Goal: Task Accomplishment & Management: Use online tool/utility

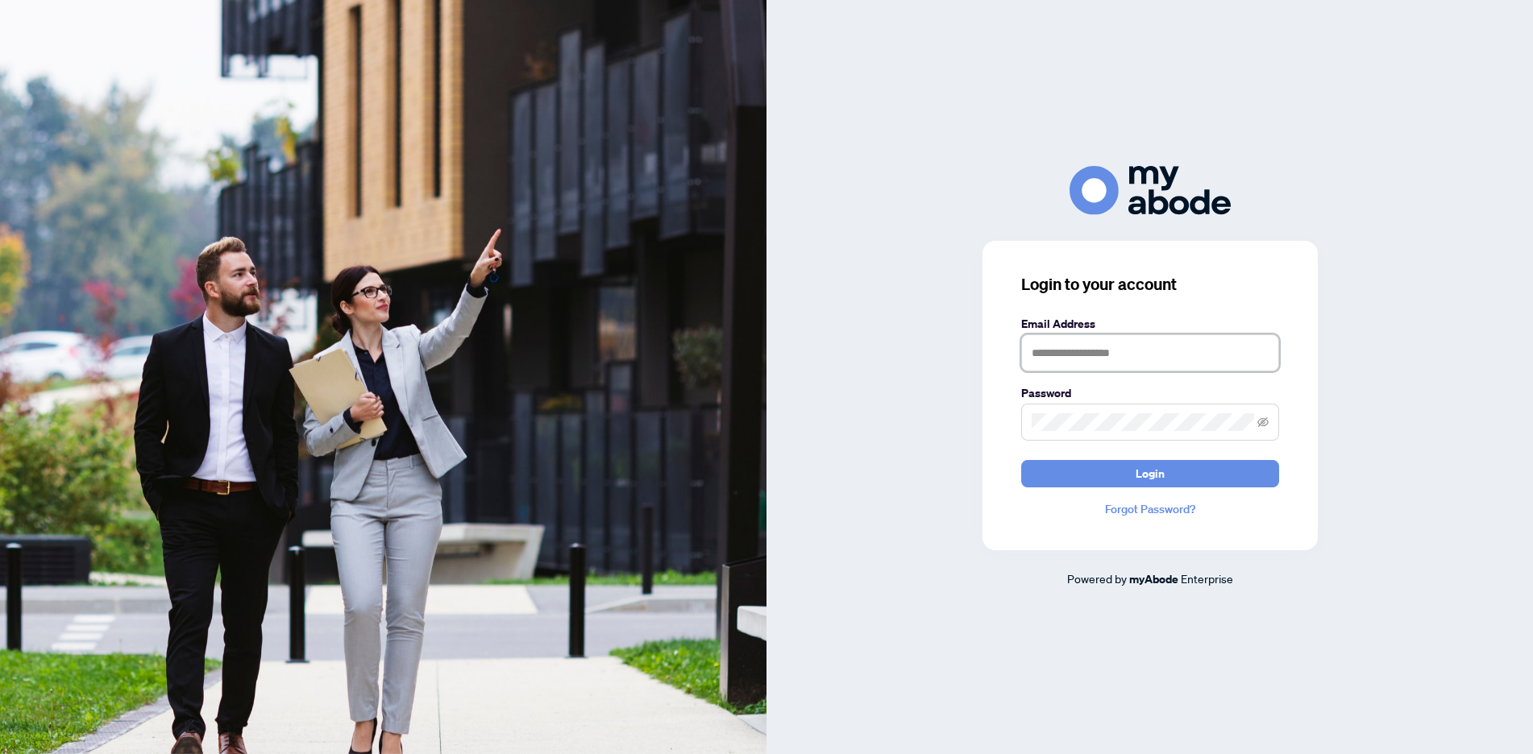
click at [1080, 359] on input "text" at bounding box center [1150, 353] width 258 height 37
type input "**********"
click at [1160, 474] on span "Login" at bounding box center [1150, 474] width 29 height 26
click at [1144, 476] on span "Login" at bounding box center [1150, 474] width 29 height 26
click at [1170, 474] on button "Login" at bounding box center [1150, 473] width 258 height 27
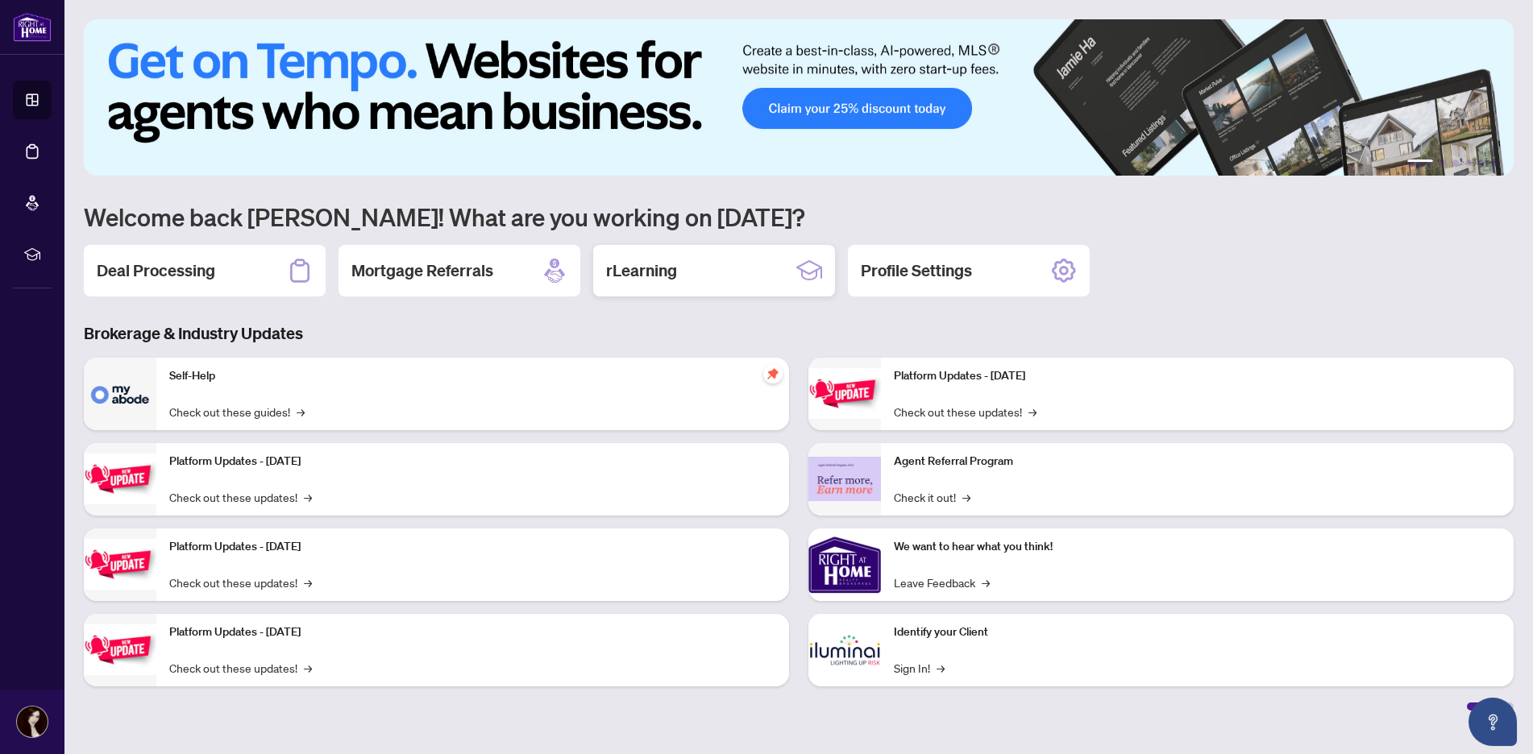
click at [653, 276] on h2 "rLearning" at bounding box center [641, 271] width 71 height 23
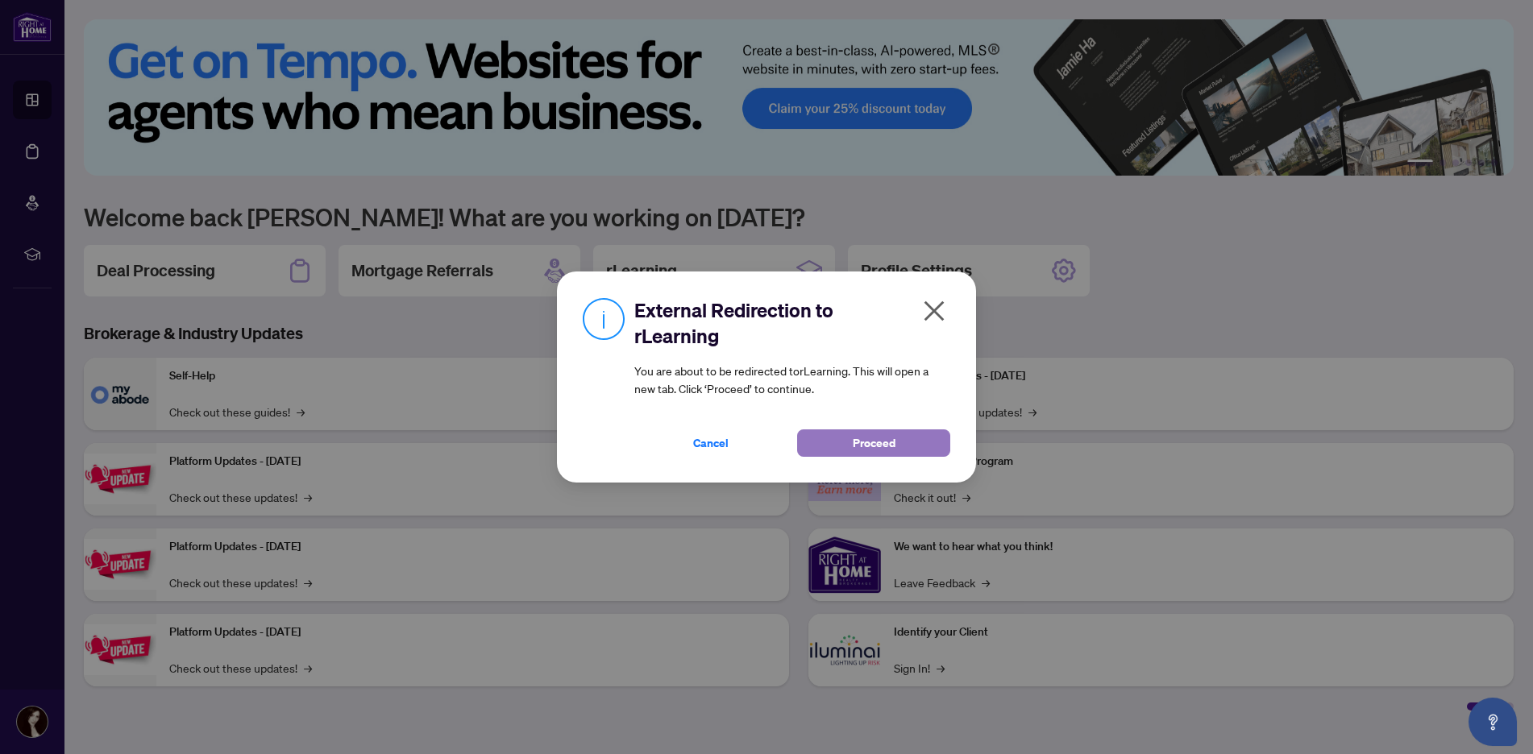
click at [847, 438] on button "Proceed" at bounding box center [873, 443] width 153 height 27
